Goal: Unclear

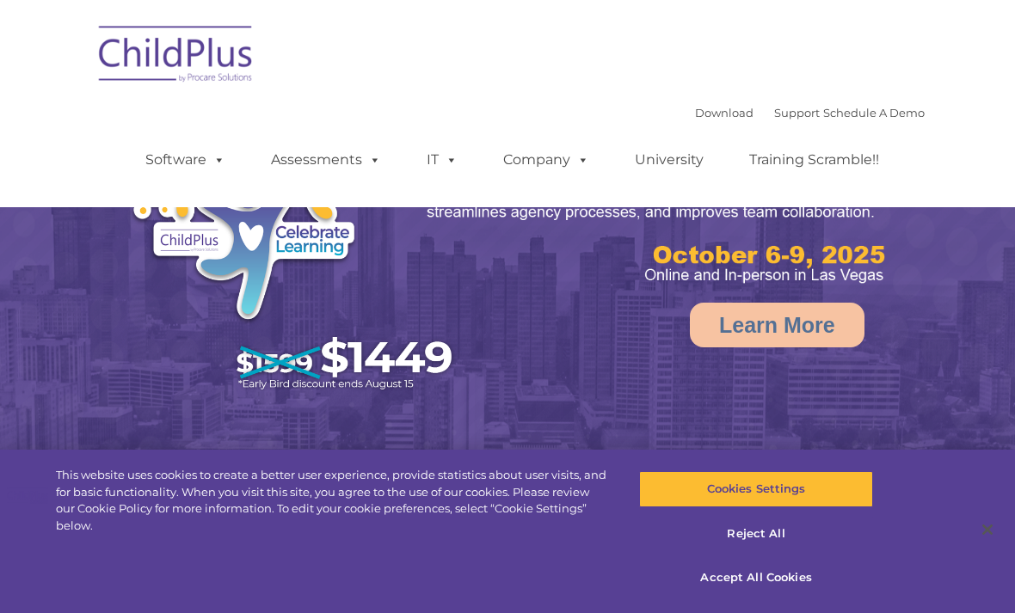
select select "MEDIUM"
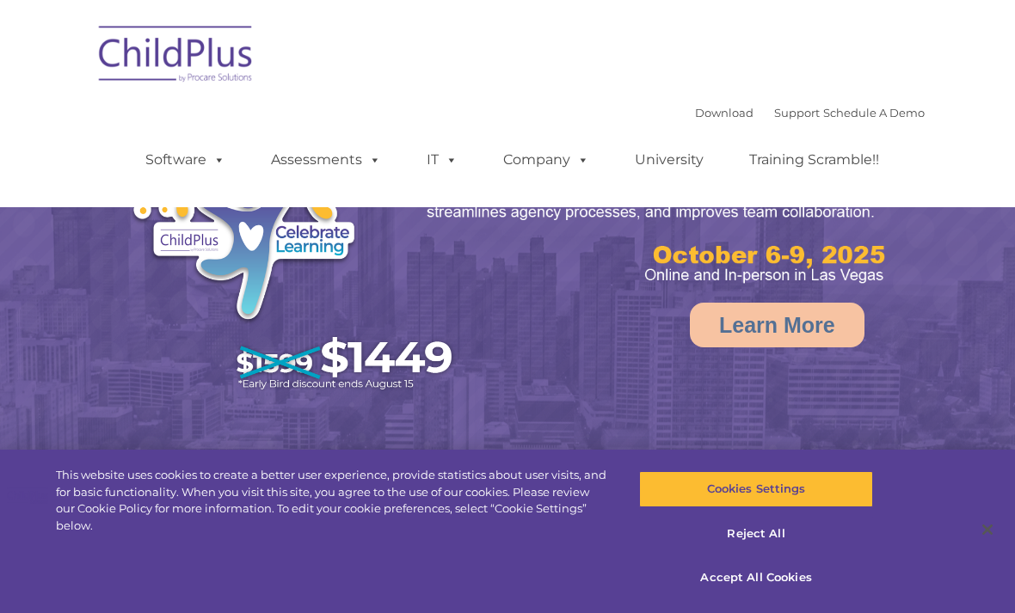
select select "MEDIUM"
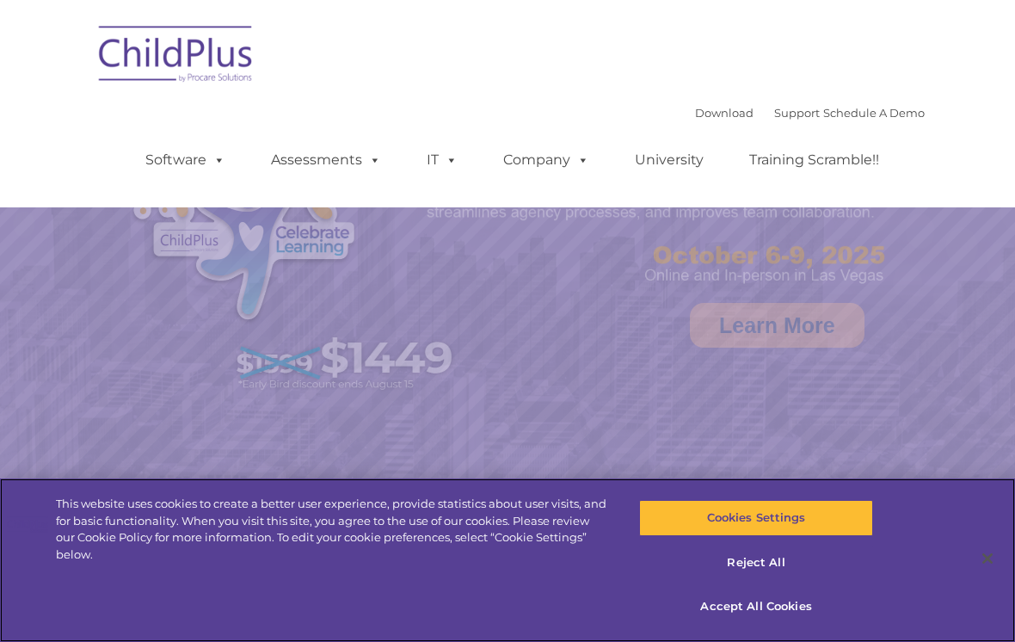
select select "MEDIUM"
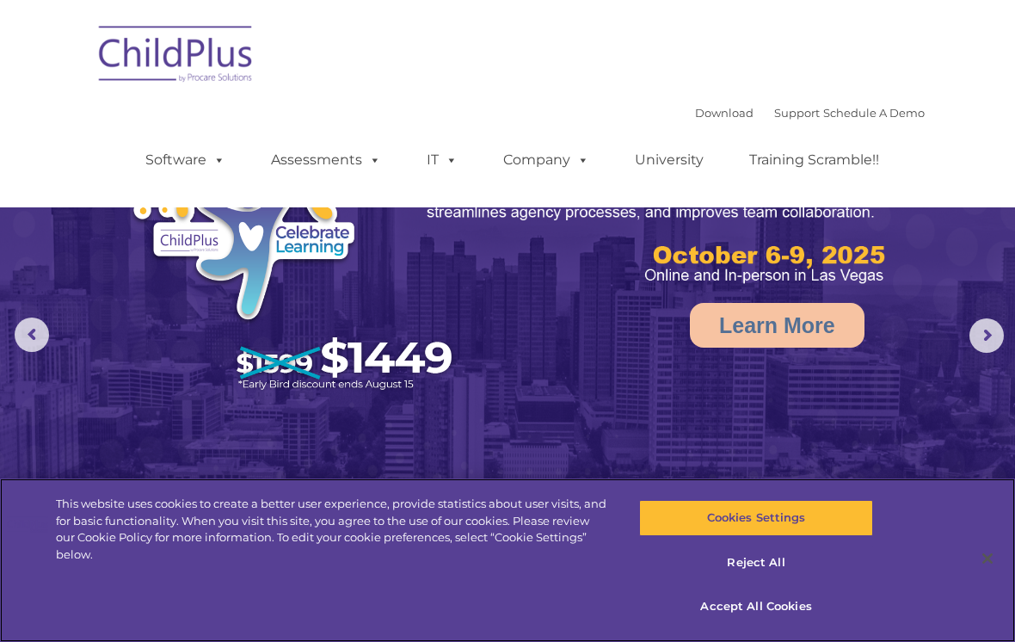
click at [766, 557] on button "Reject All" at bounding box center [755, 562] width 233 height 36
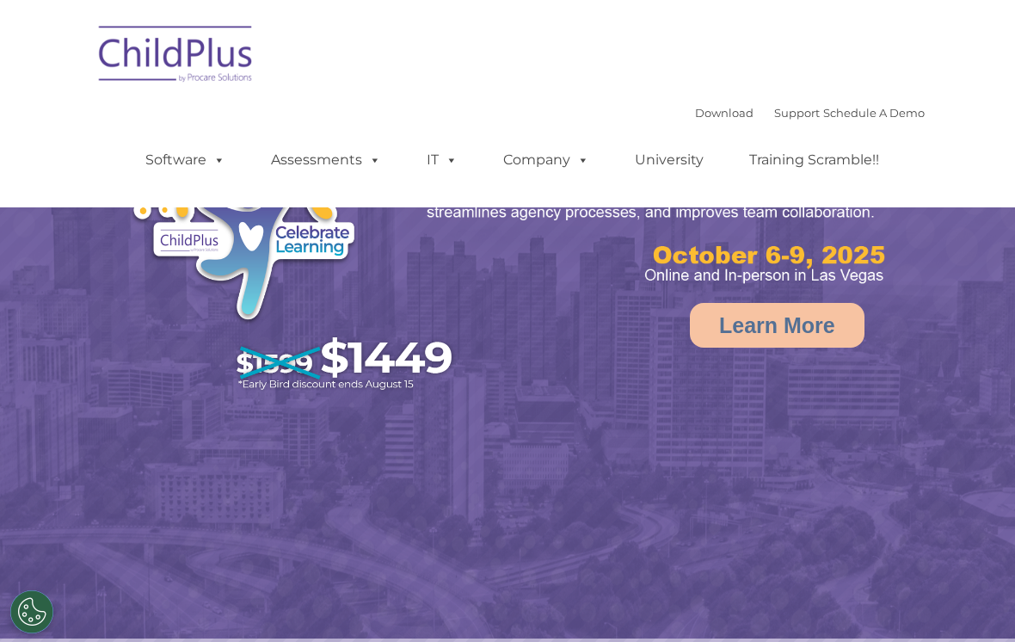
select select "MEDIUM"
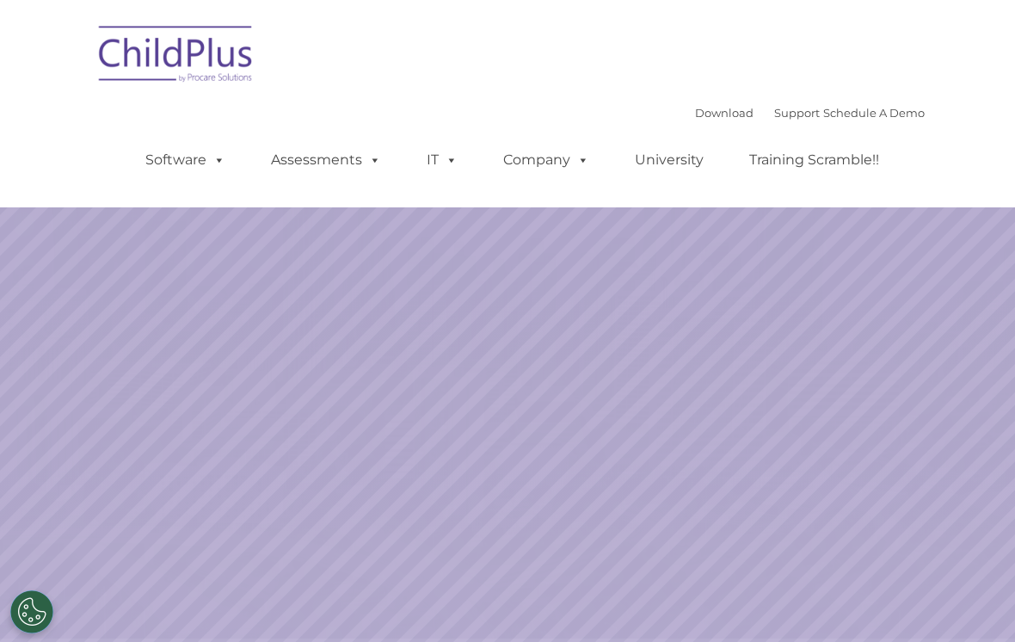
select select "MEDIUM"
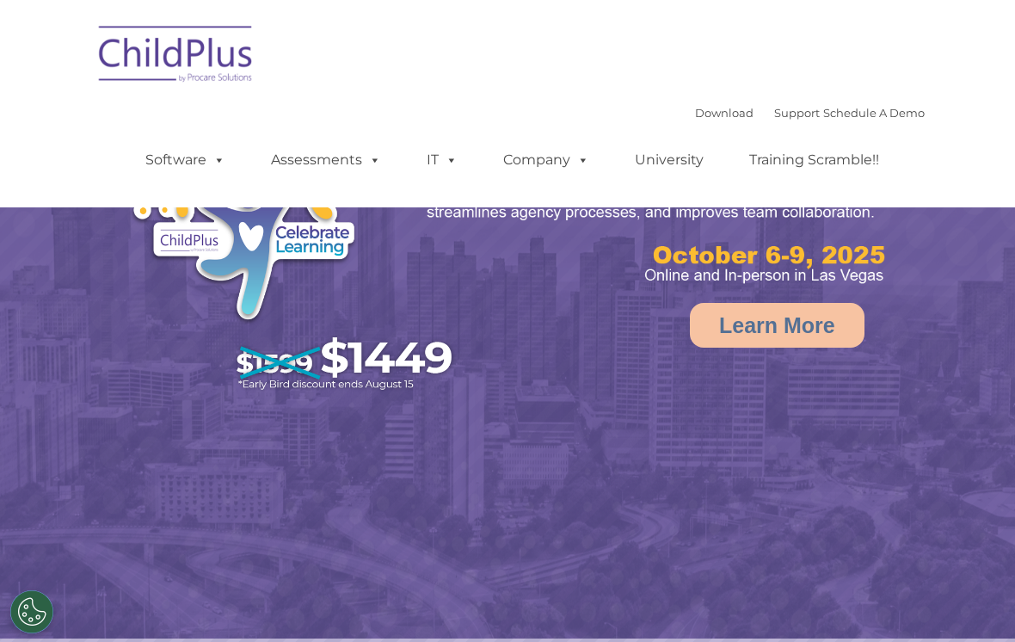
select select "MEDIUM"
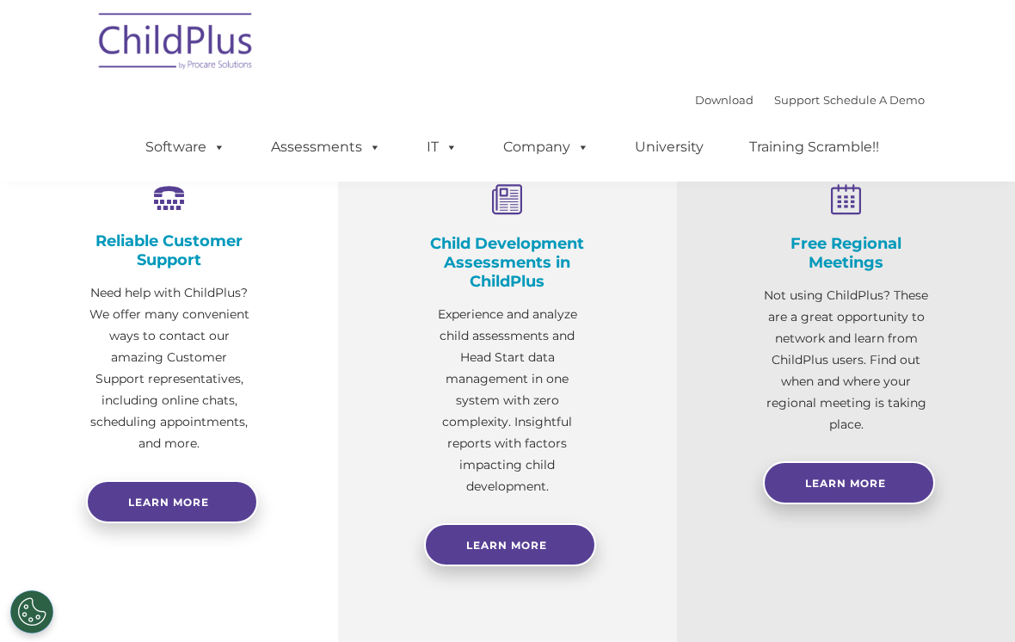
scroll to position [591, 0]
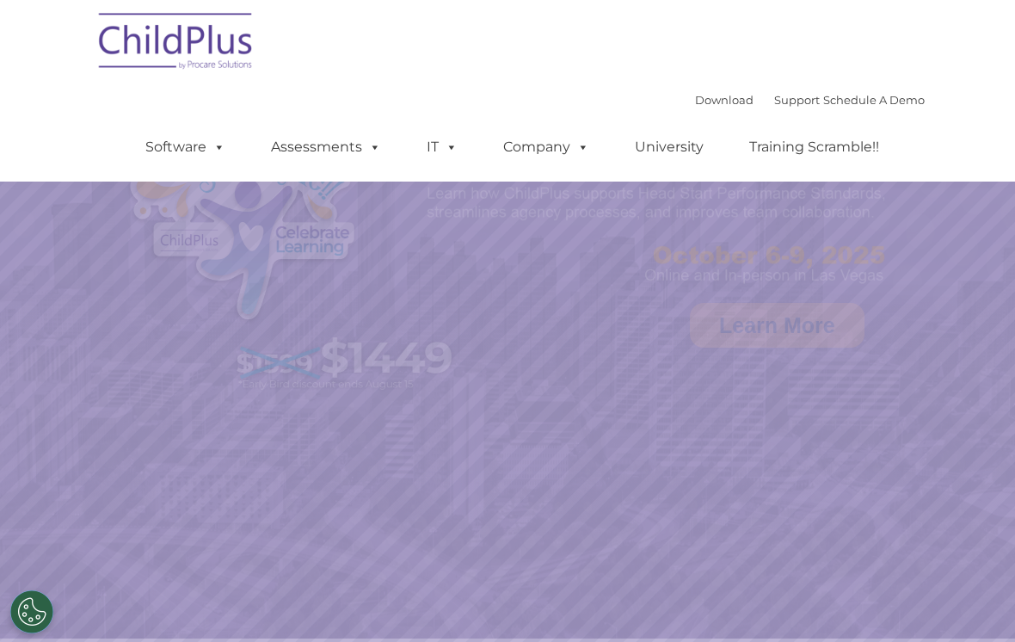
scroll to position [655, 0]
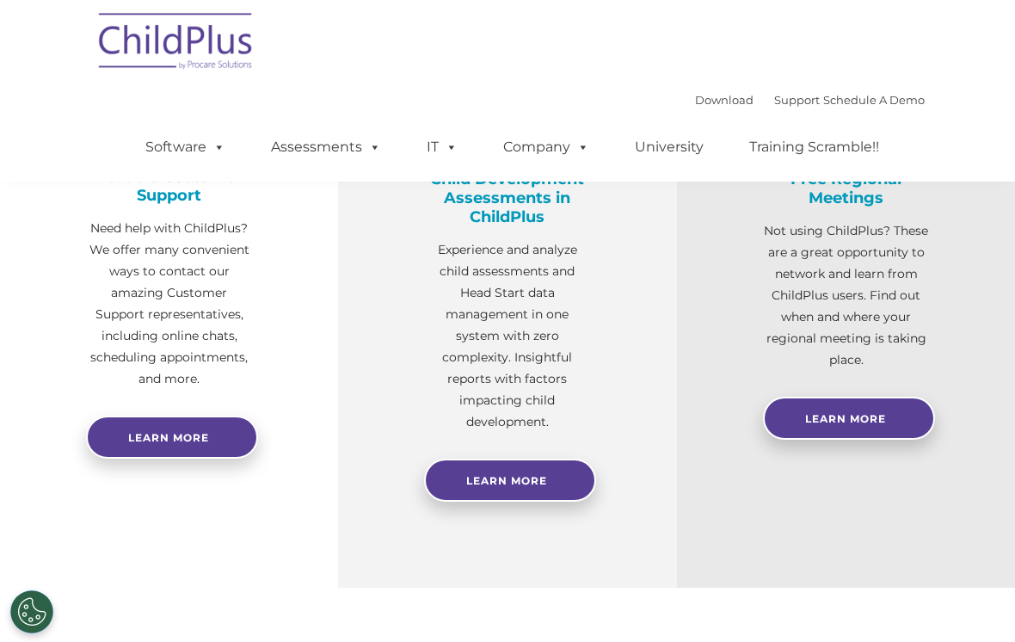
select select "MEDIUM"
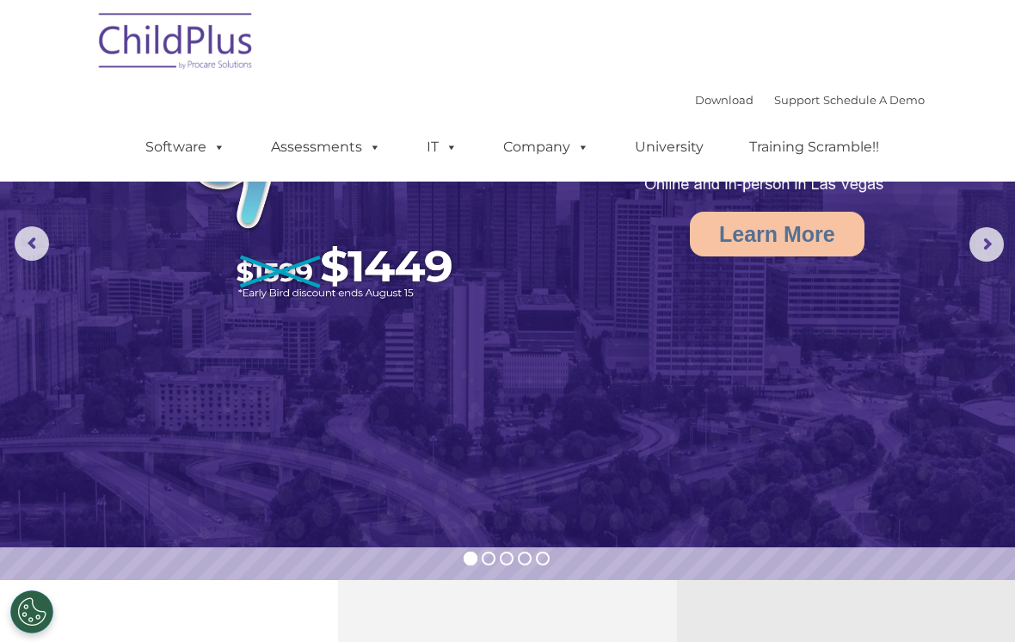
scroll to position [0, 0]
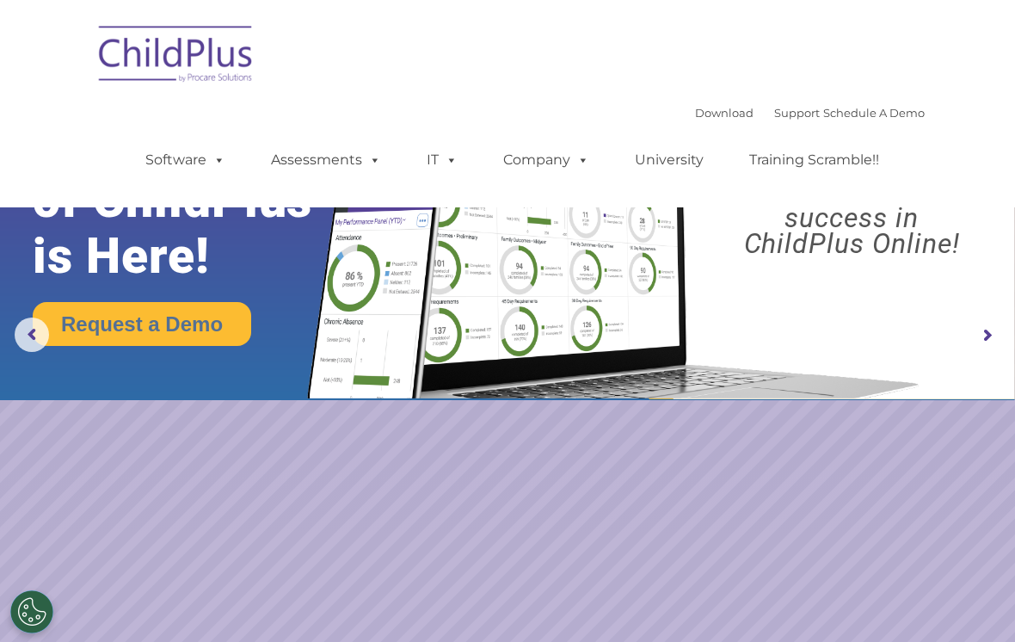
click at [99, 97] on img at bounding box center [176, 57] width 172 height 86
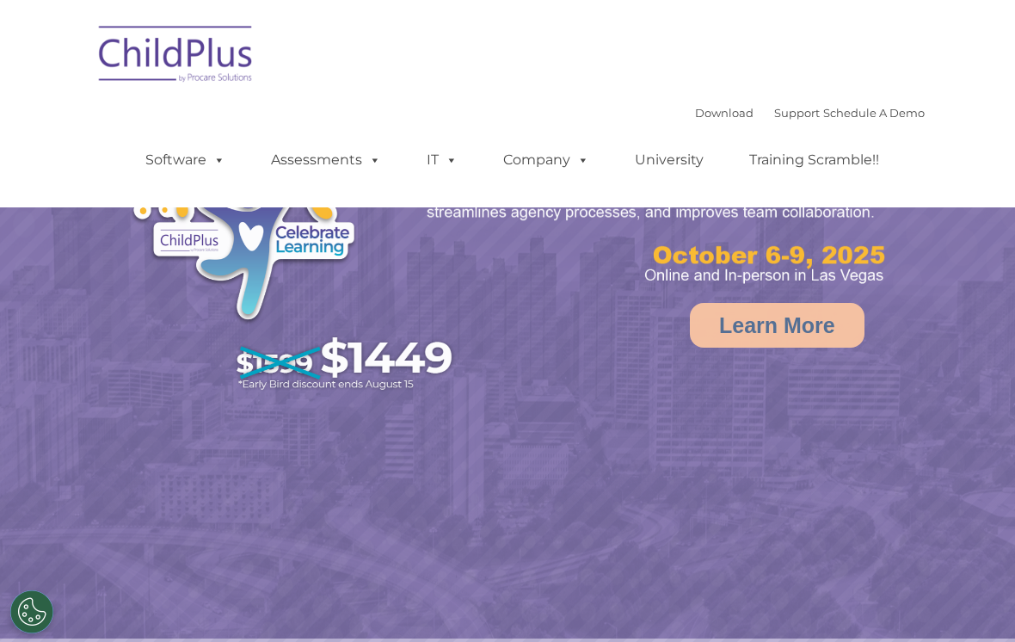
select select "MEDIUM"
